Goal: Find specific page/section: Find specific page/section

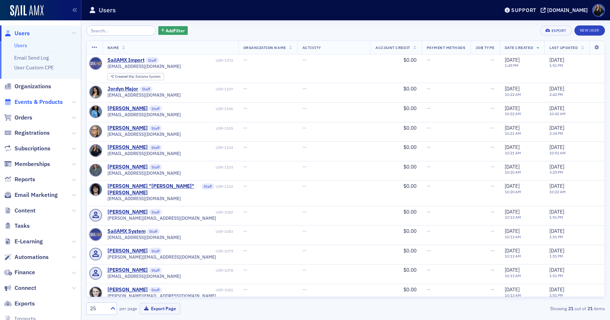
click at [34, 100] on span "Events & Products" at bounding box center [39, 102] width 48 height 8
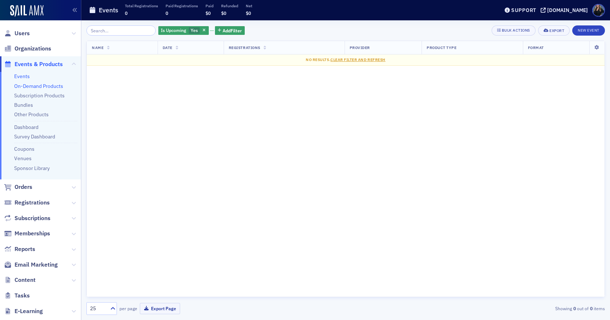
click at [31, 85] on link "On-Demand Products" at bounding box center [38, 86] width 49 height 7
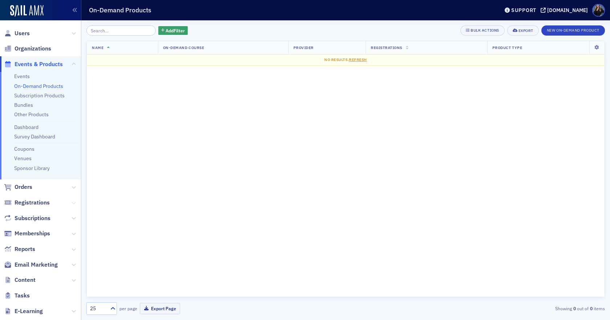
click at [72, 202] on icon at bounding box center [74, 203] width 4 height 4
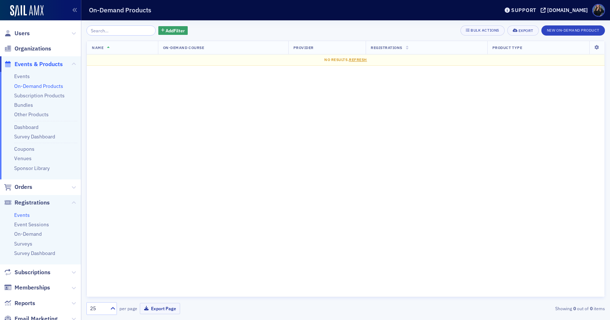
click at [27, 214] on link "Events" at bounding box center [22, 215] width 16 height 7
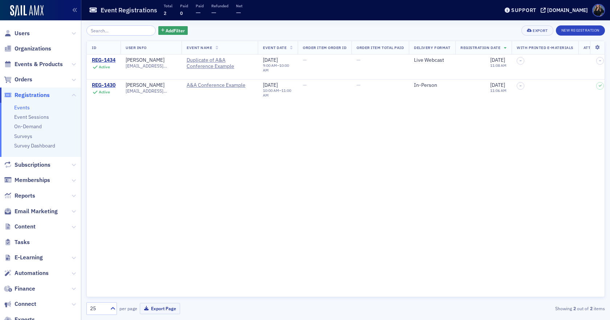
click at [212, 145] on div "ID User Info Event Name Event Date Order Item Order ID Order Item Total Paid De…" at bounding box center [345, 169] width 519 height 256
